Goal: Task Accomplishment & Management: Use online tool/utility

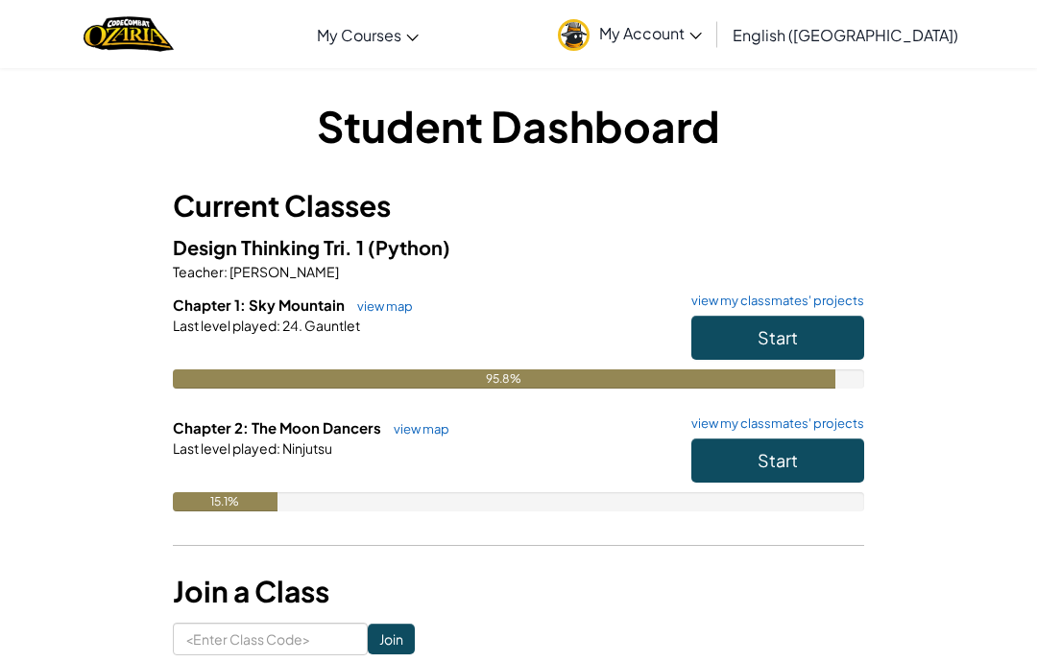
click at [794, 454] on span "Start" at bounding box center [777, 460] width 40 height 22
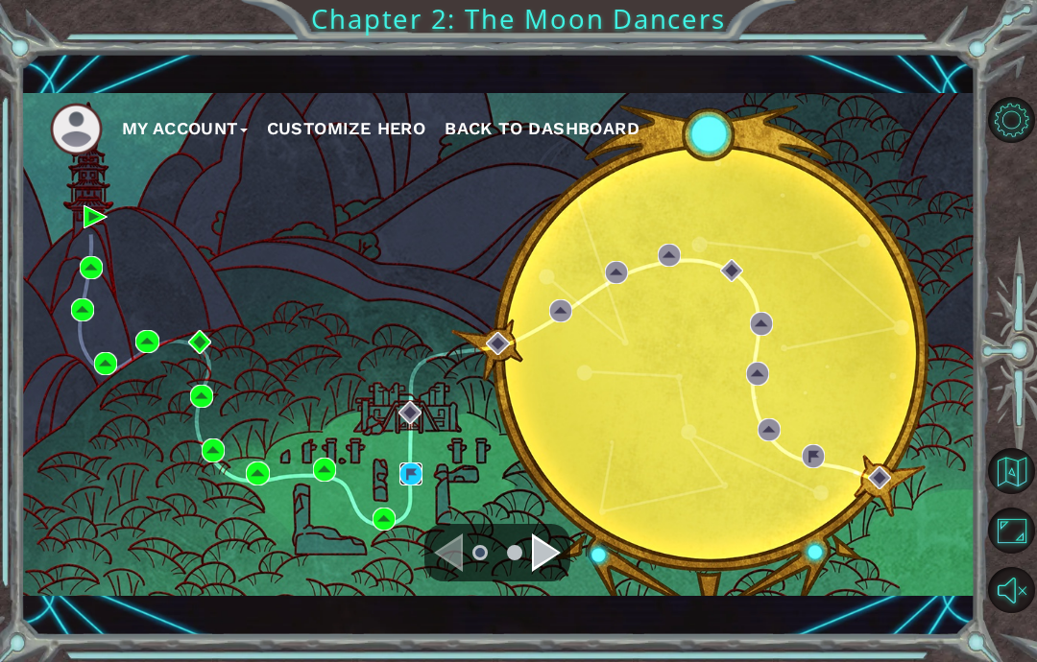
click at [405, 471] on img at bounding box center [410, 474] width 23 height 23
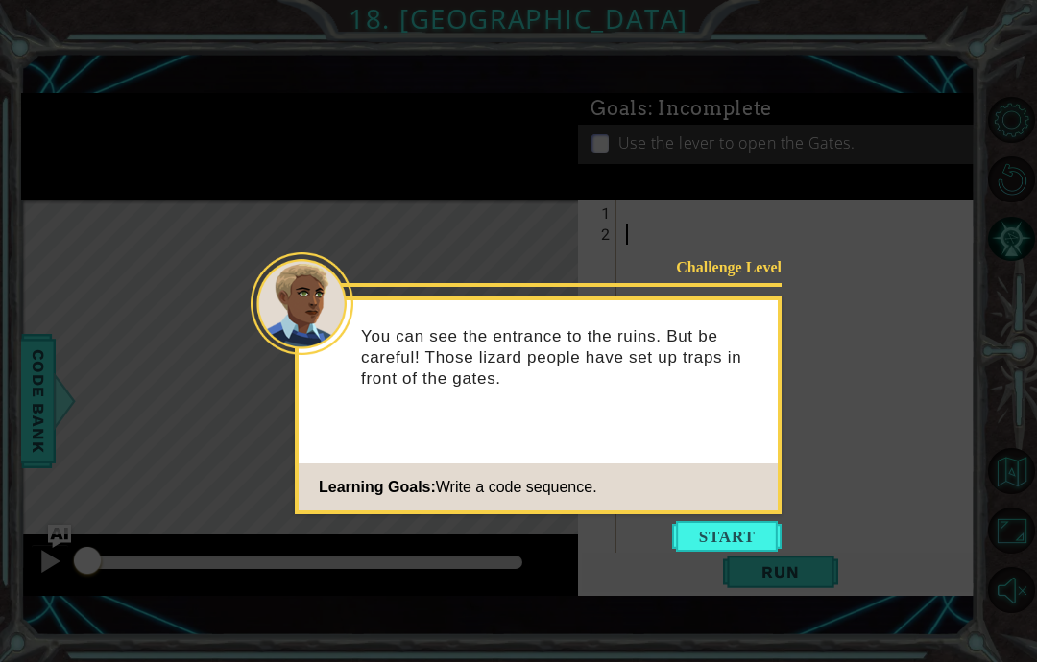
click at [734, 543] on button "Start" at bounding box center [726, 536] width 109 height 31
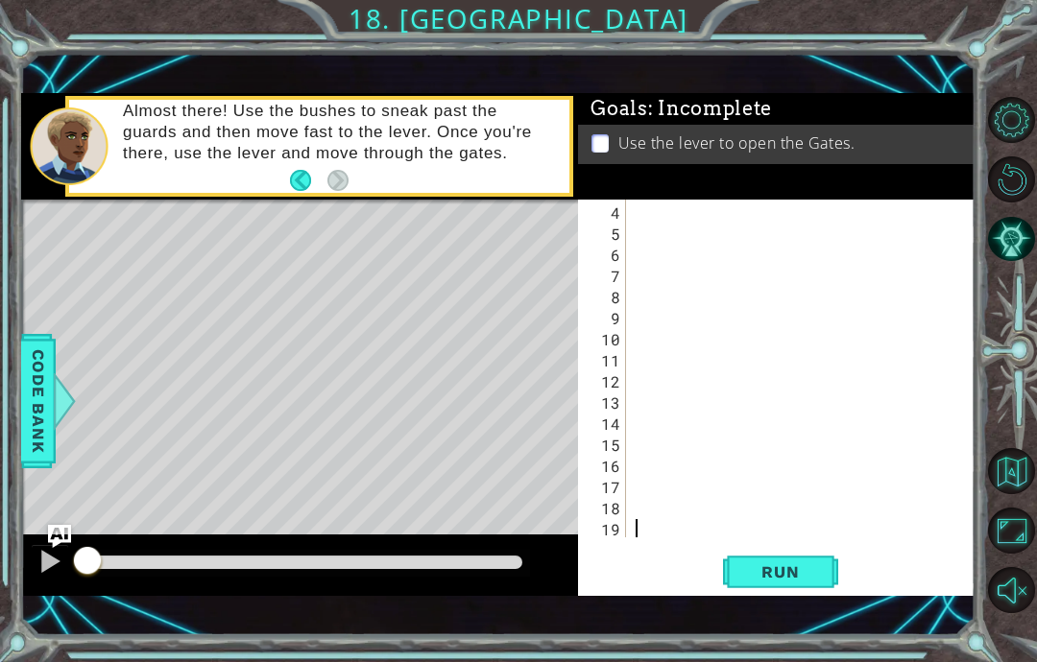
scroll to position [21, 0]
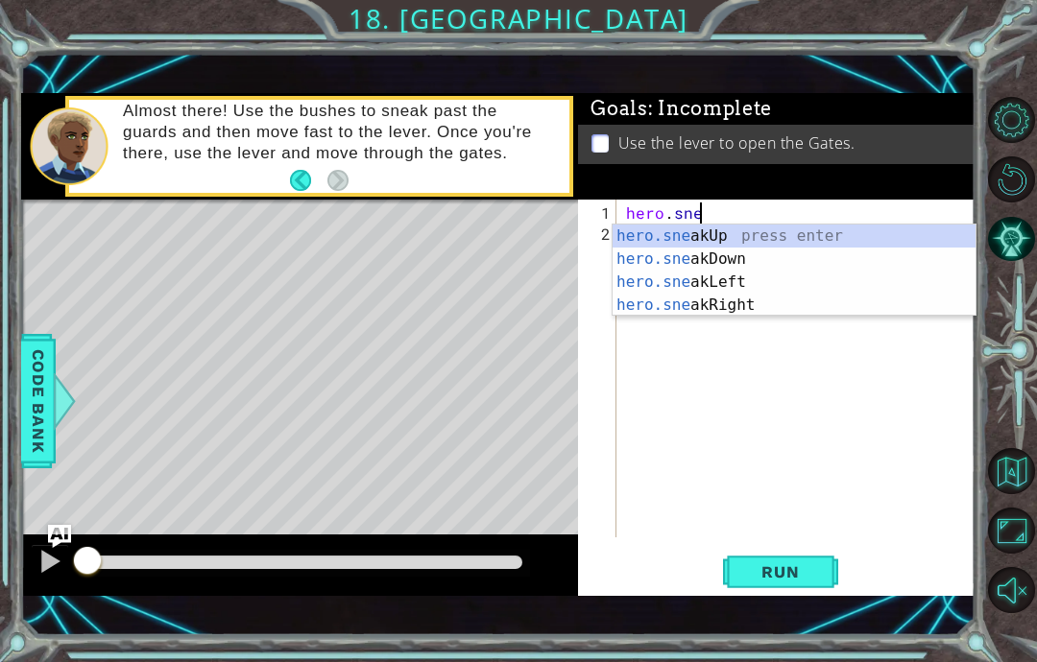
type textarea "abcde fg"
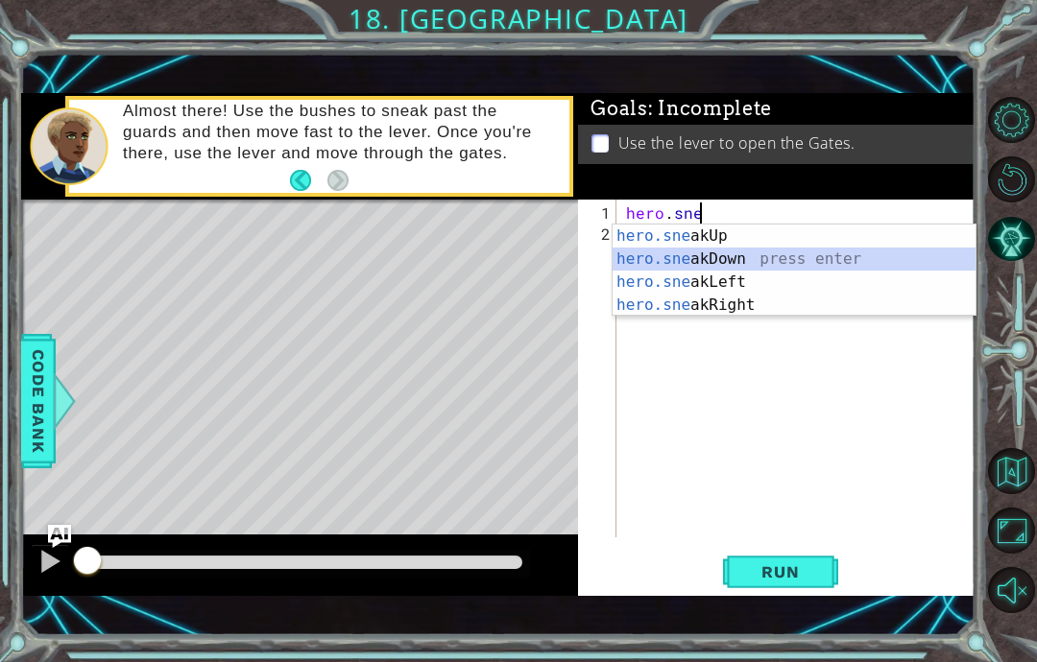
scroll to position [24, 76]
